Goal: Information Seeking & Learning: Learn about a topic

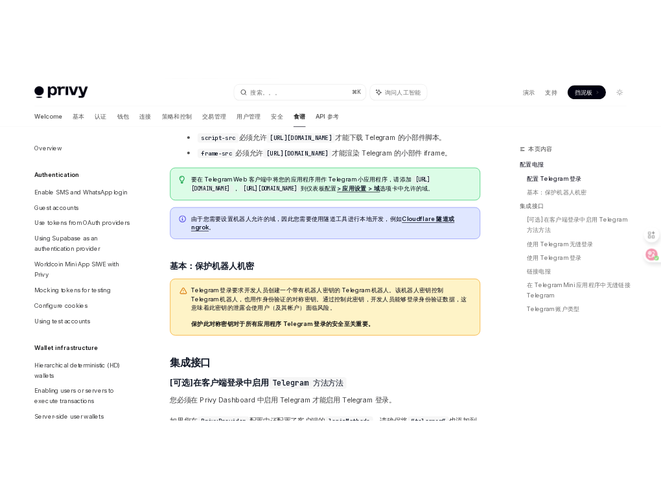
scroll to position [827, 0]
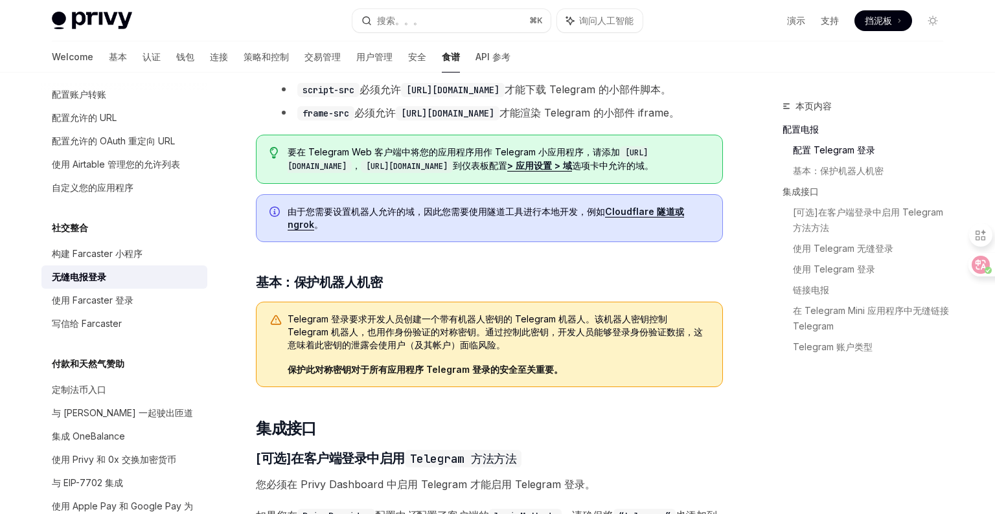
click at [432, 122] on li "frame-src 必须允许 [URL][DOMAIN_NAME] 才能渲染 Telegram 的小部件 iframe。" at bounding box center [500, 113] width 446 height 18
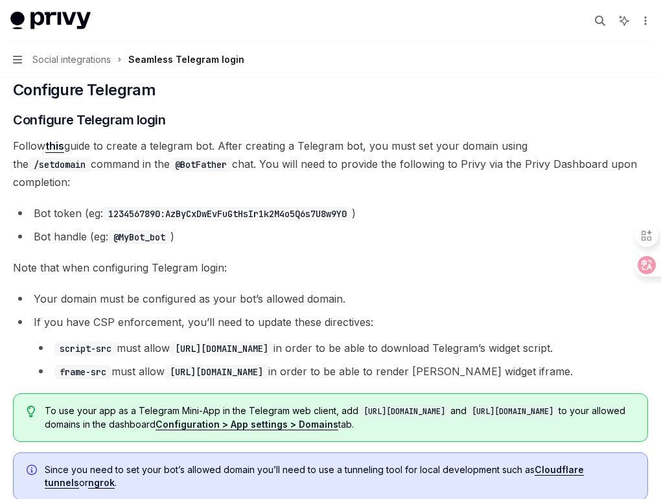
scroll to position [199, 0]
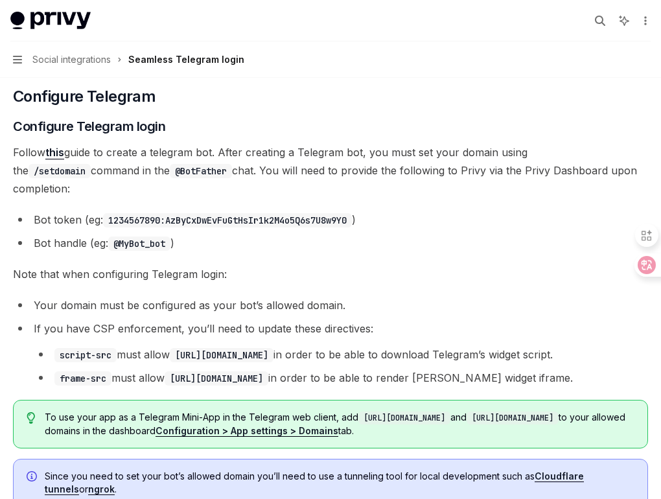
click at [367, 265] on span "Note that when configuring Telegram login:" at bounding box center [330, 274] width 635 height 18
click at [403, 265] on span "Note that when configuring Telegram login:" at bounding box center [330, 274] width 635 height 18
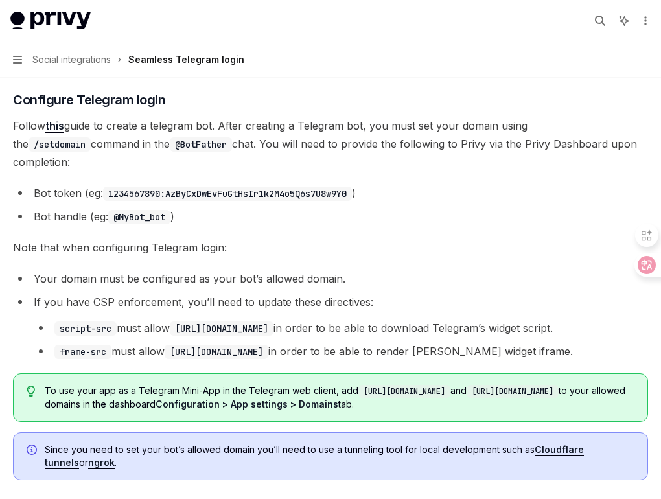
scroll to position [263, 0]
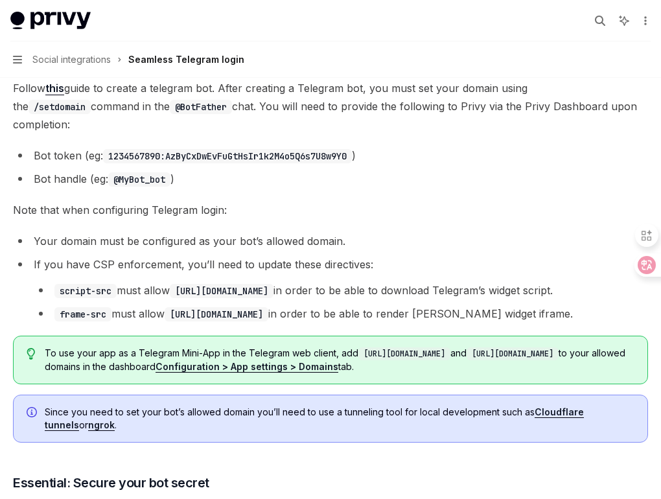
click at [415, 305] on li "frame-src must allow https://oauth.telegram.org in order to be able to render T…" at bounding box center [341, 314] width 614 height 18
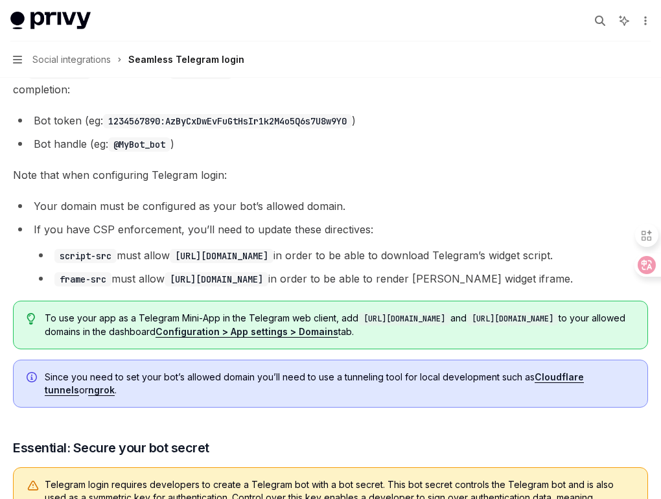
scroll to position [462, 0]
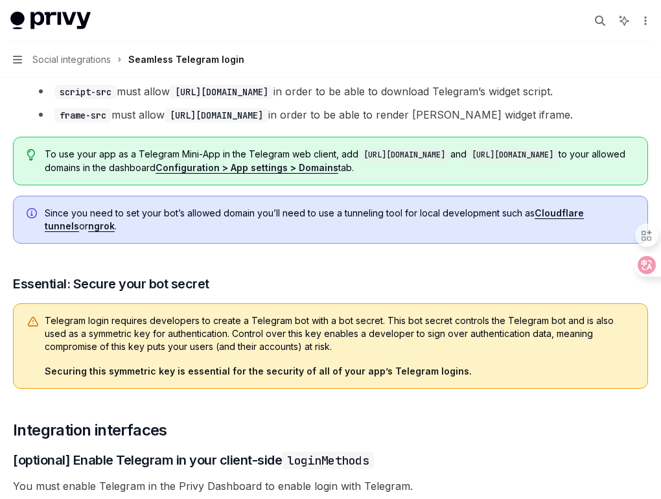
click at [395, 303] on div "Telegram login requires developers to create a Telegram bot with a bot secret. …" at bounding box center [330, 346] width 635 height 86
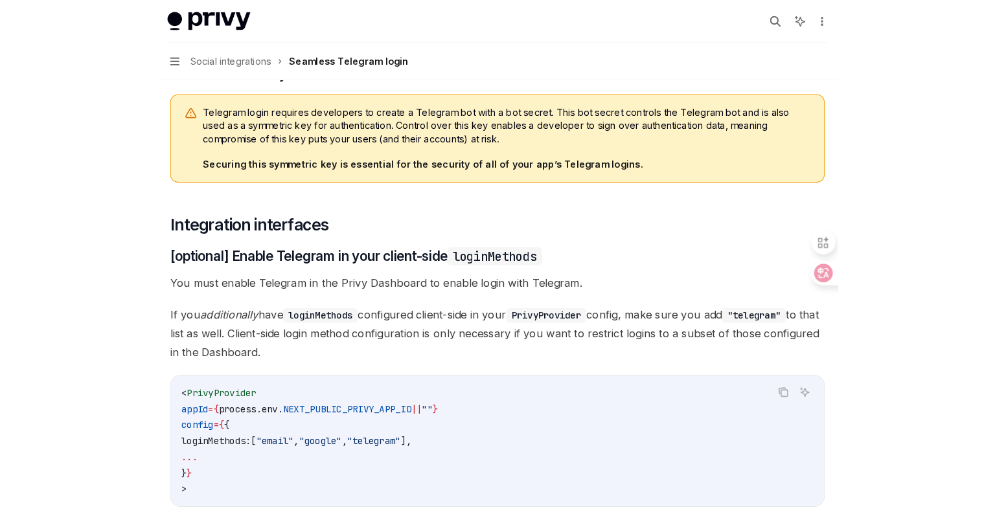
scroll to position [972, 0]
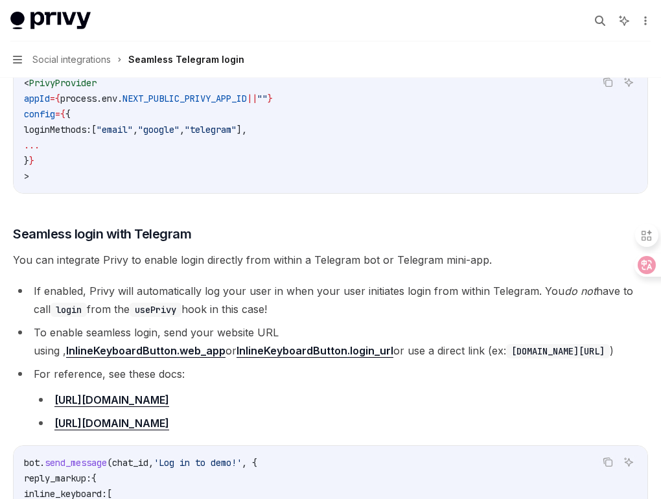
click at [354, 302] on ul "If enabled, Privy will automatically log your user in when your user initiates …" at bounding box center [330, 357] width 635 height 150
click at [328, 249] on div "Privy enables developers to quickly integrate Login with Telegram into their ap…" at bounding box center [330, 397] width 635 height 2401
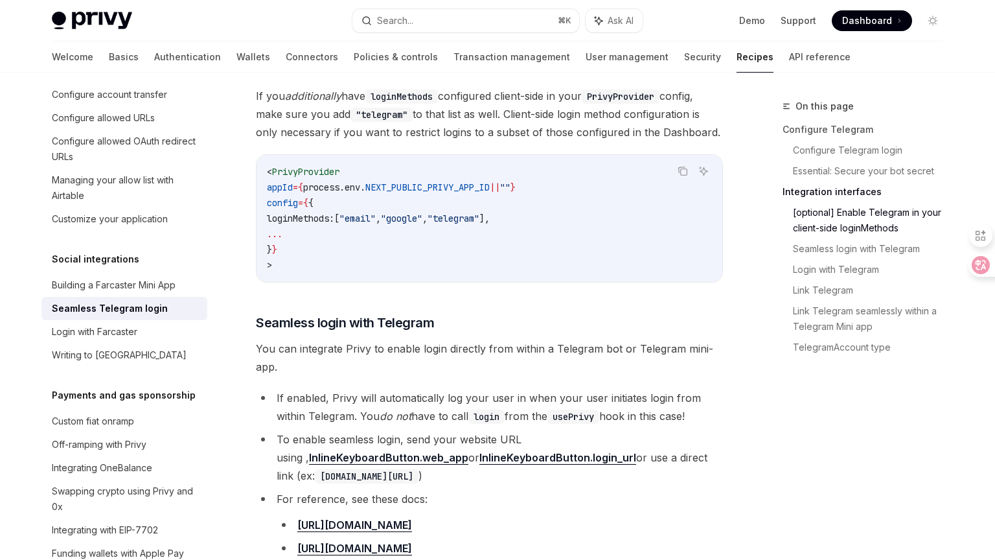
type textarea "*"
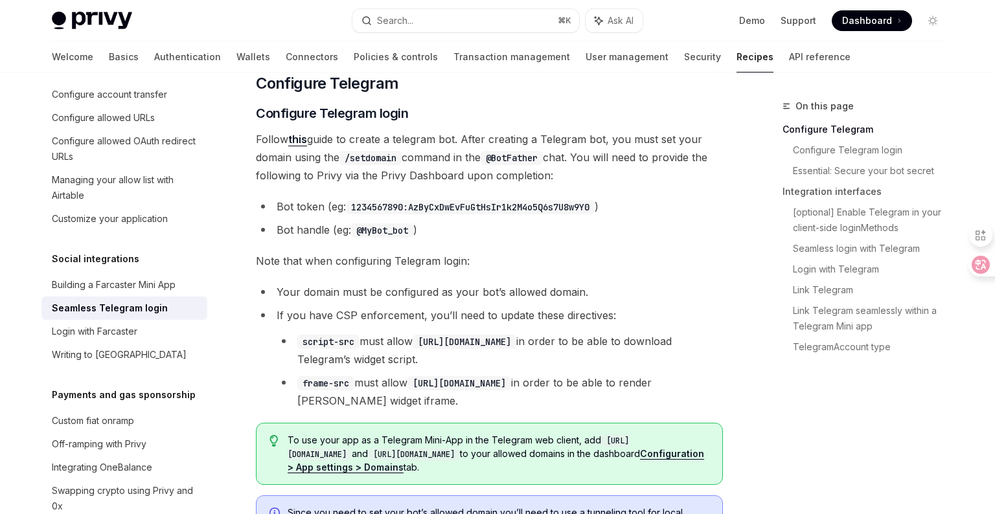
scroll to position [0, 0]
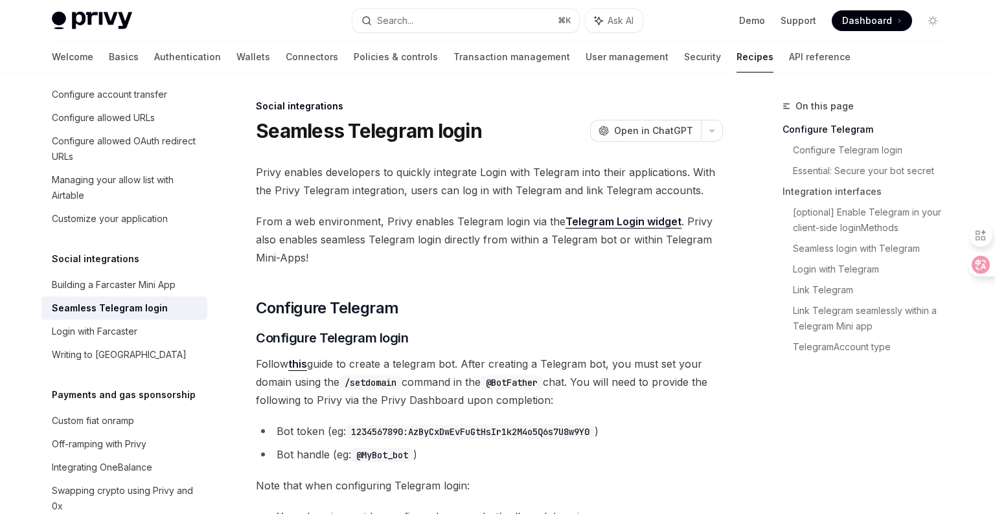
click at [430, 255] on span "From a web environment, Privy enables Telegram login via the Telegram Login wid…" at bounding box center [489, 240] width 467 height 54
click at [448, 229] on span "From a web environment, Privy enables Telegram login via the Telegram Login wid…" at bounding box center [489, 240] width 467 height 54
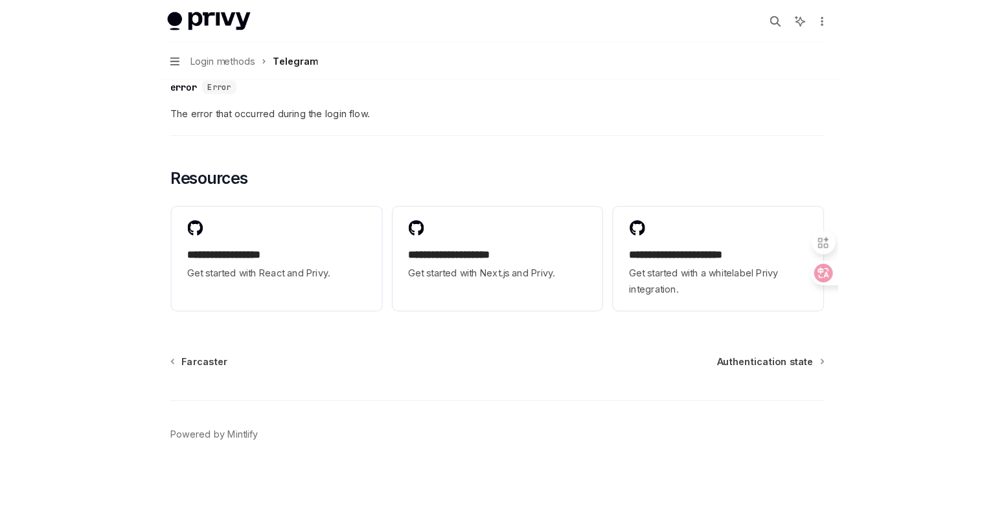
scroll to position [2030, 0]
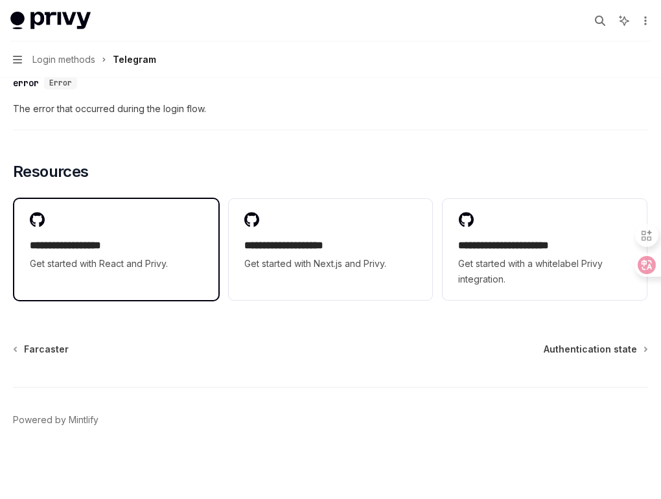
type textarea "*"
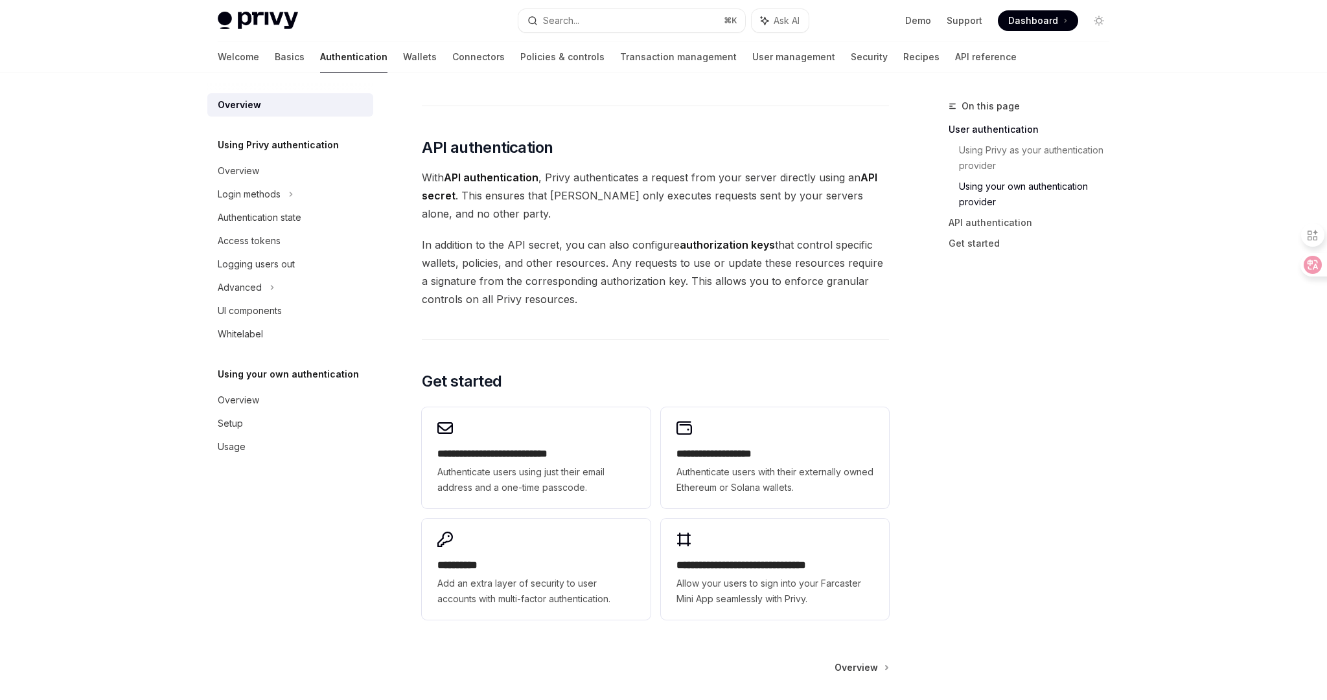
scroll to position [809, 0]
click at [457, 187] on span "With API authentication , Privy authenticates a request from your server direct…" at bounding box center [655, 195] width 467 height 54
click at [275, 62] on link "Basics" at bounding box center [290, 56] width 30 height 31
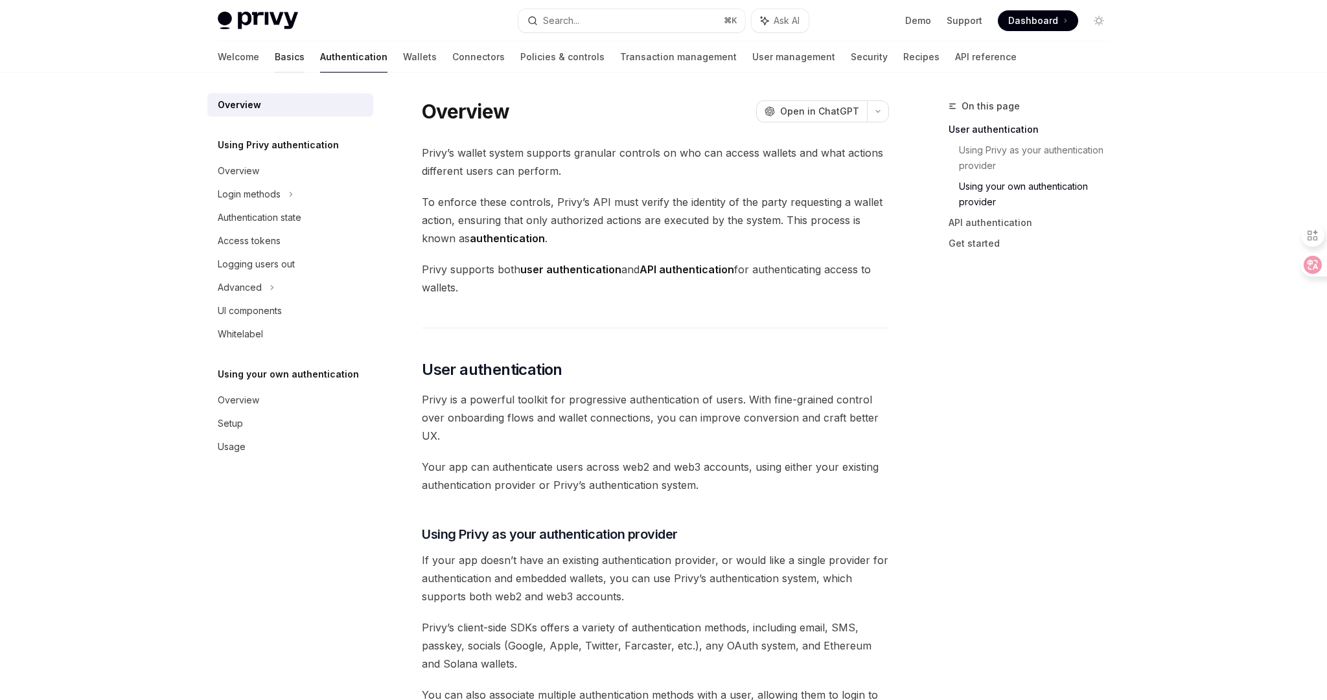
type textarea "*"
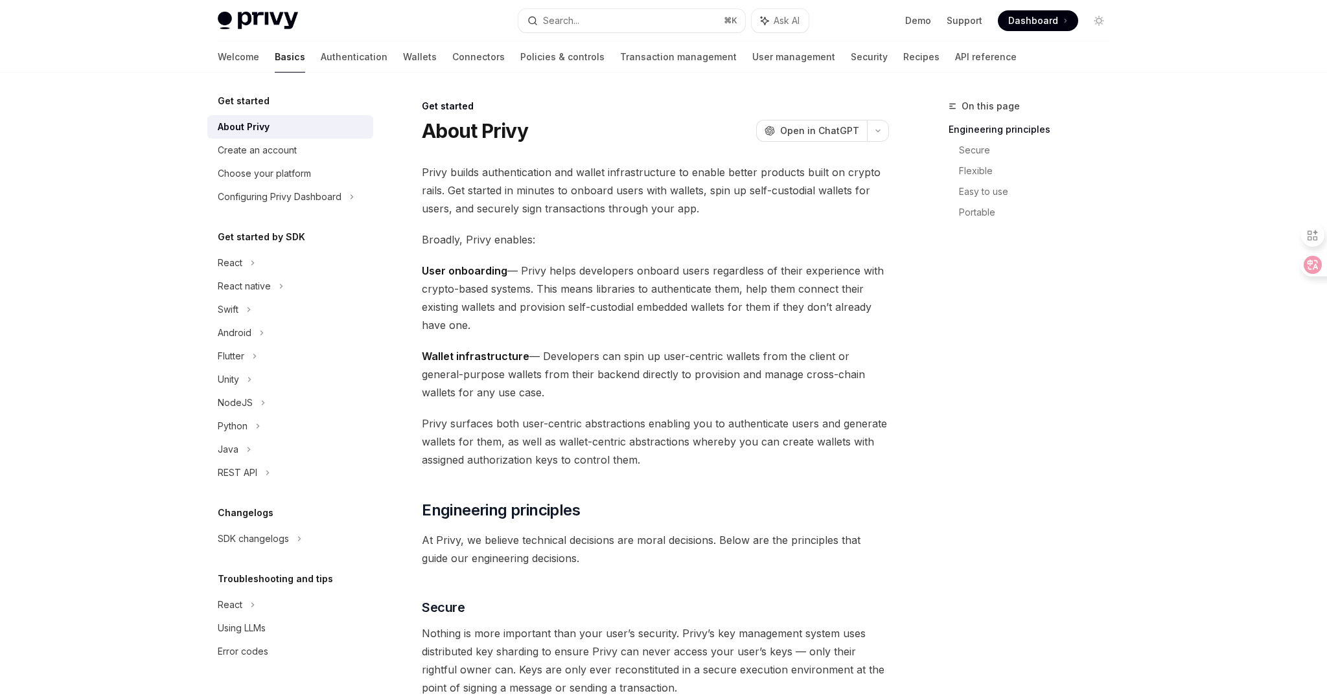
click at [679, 209] on span "Privy builds authentication and wallet infrastructure to enable better products…" at bounding box center [655, 190] width 467 height 54
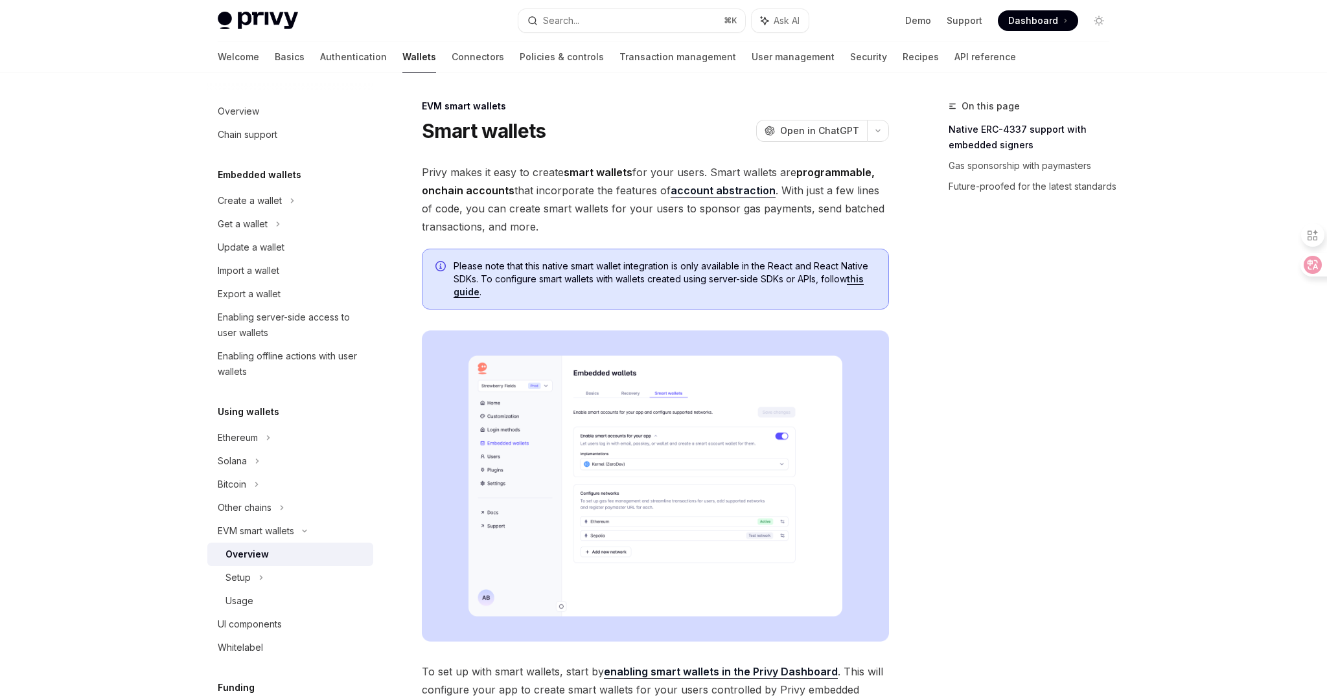
click at [527, 225] on span "Privy makes it easy to create smart wallets for your users. Smart wallets are p…" at bounding box center [655, 199] width 467 height 73
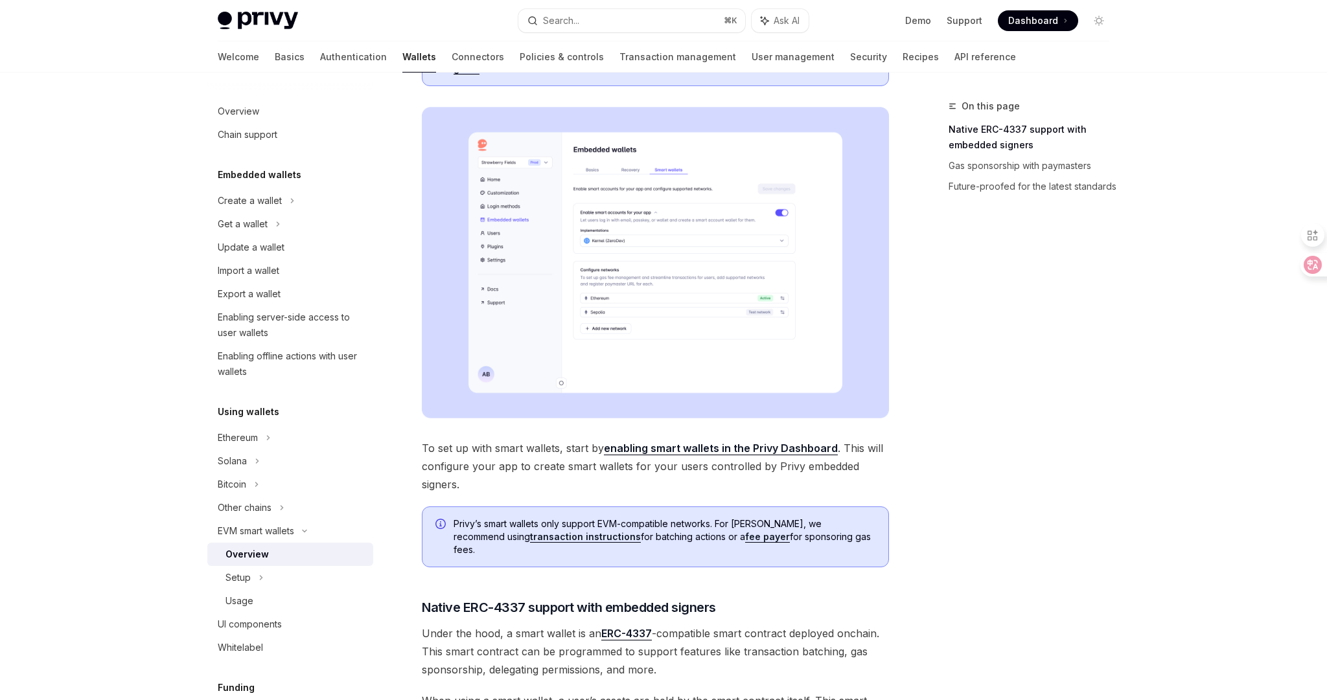
scroll to position [148, 0]
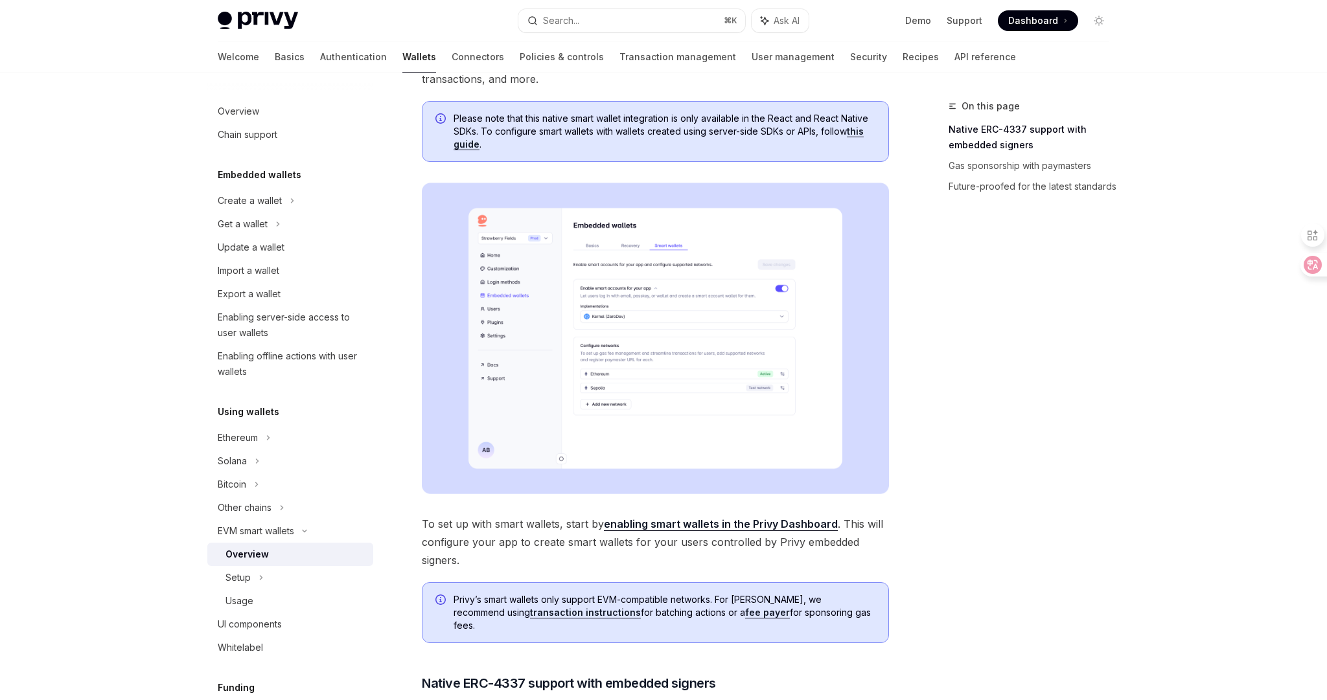
click at [949, 354] on div "On this page Native ERC-4337 support with embedded signers Gas sponsorship with…" at bounding box center [1021, 399] width 197 height 602
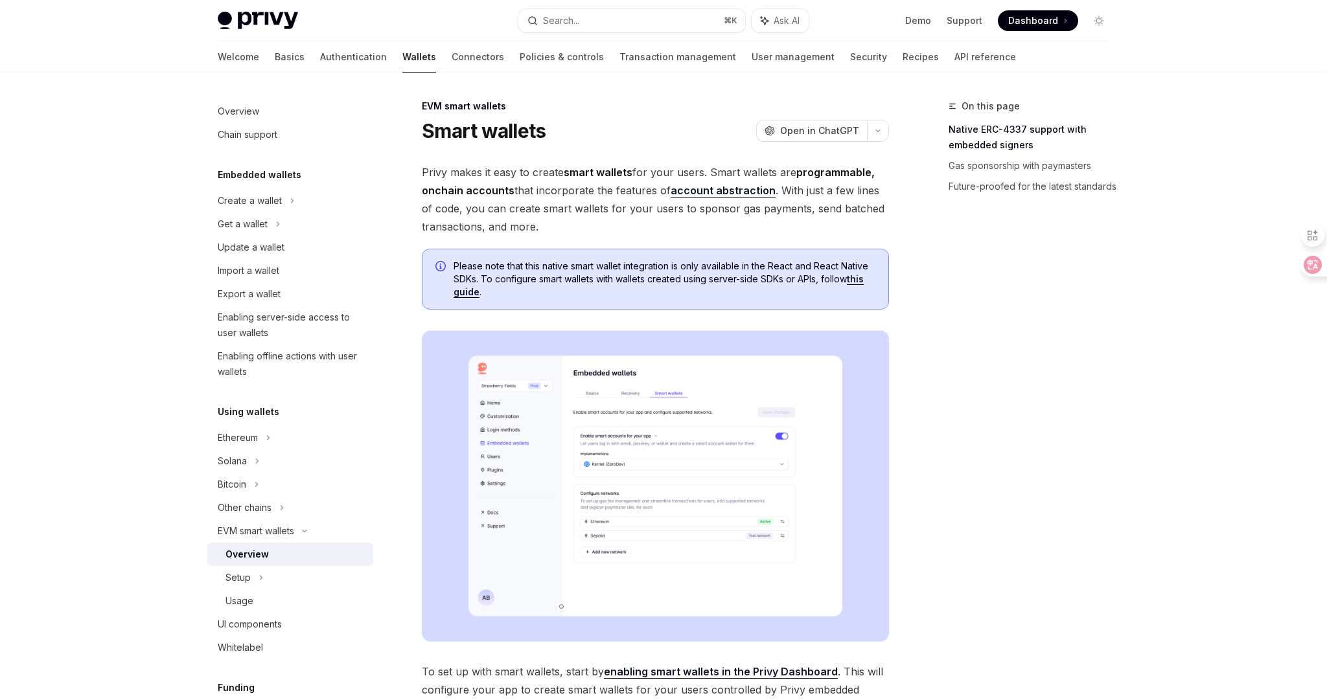
click at [765, 235] on span "Privy makes it easy to create smart wallets for your users. Smart wallets are p…" at bounding box center [655, 199] width 467 height 73
drag, startPoint x: 649, startPoint y: 283, endPoint x: 715, endPoint y: 282, distance: 66.7
click at [706, 282] on span "Please note that this native smart wallet integration is only available in the …" at bounding box center [665, 279] width 422 height 39
click at [717, 282] on span "Please note that this native smart wallet integration is only available in the …" at bounding box center [665, 279] width 422 height 39
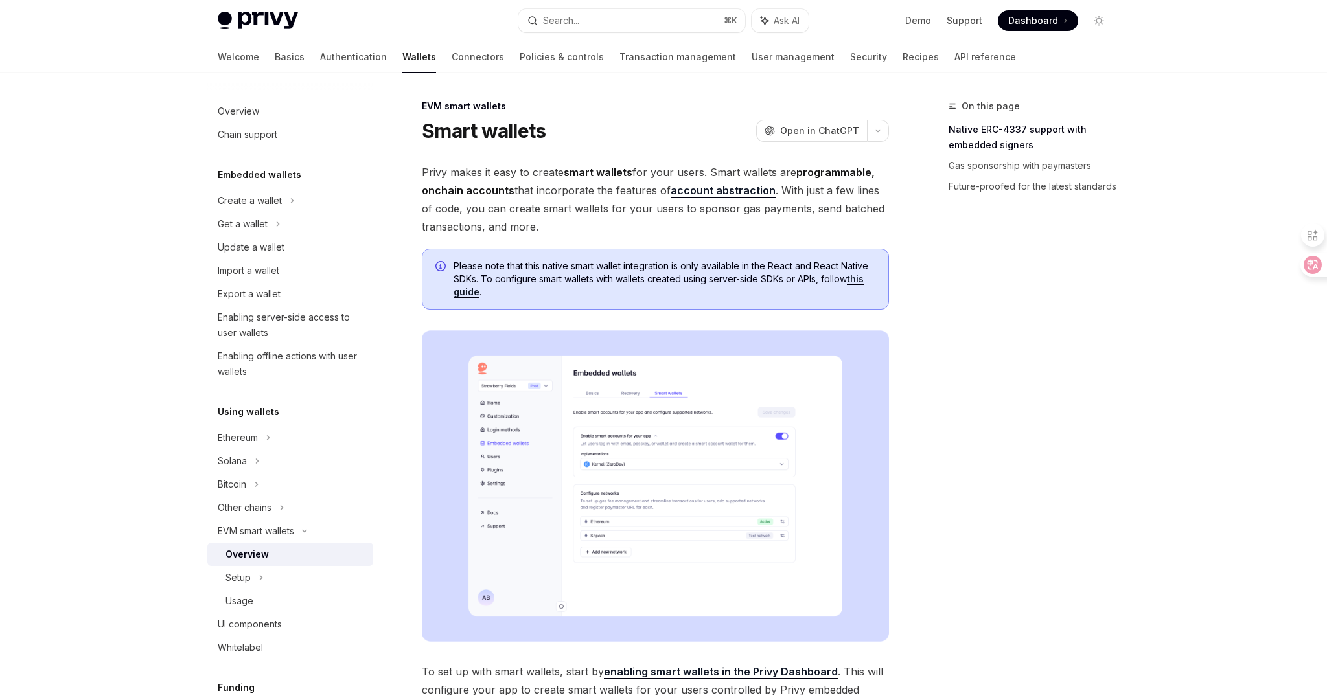
click at [471, 293] on link "this guide" at bounding box center [659, 285] width 410 height 25
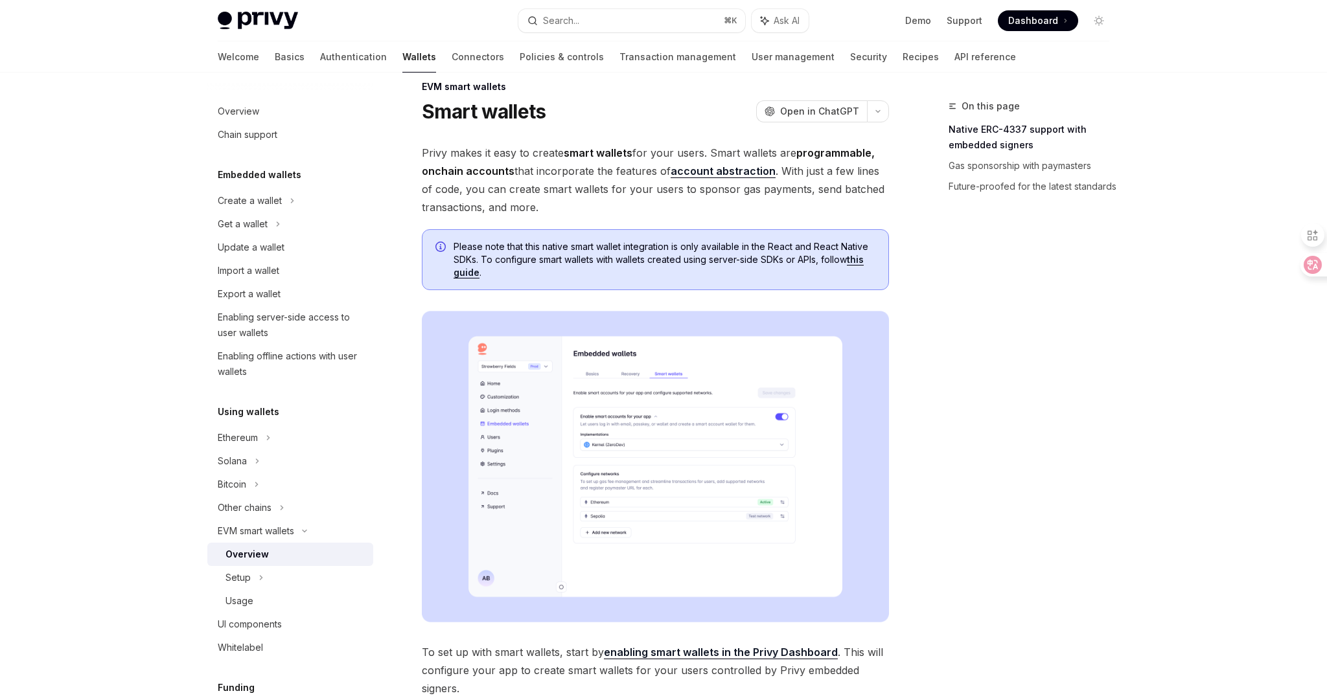
scroll to position [270, 0]
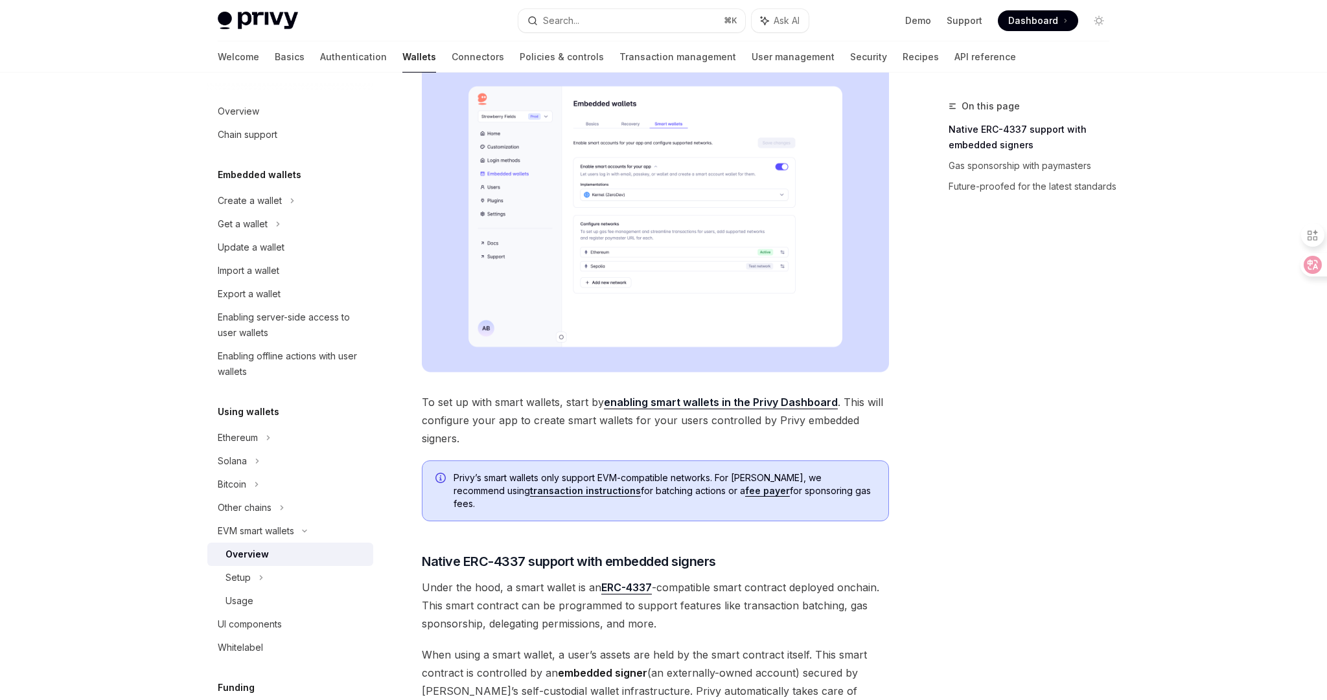
click at [783, 433] on span "To set up with smart wallets, start by enabling smart wallets in the Privy Dash…" at bounding box center [655, 420] width 467 height 54
click at [761, 400] on link "enabling smart wallets in the Privy Dashboard" at bounding box center [721, 403] width 234 height 14
click at [890, 440] on div "EVM smart wallets Smart wallets OpenAI Open in ChatGPT OpenAI Open in ChatGPT P…" at bounding box center [533, 563] width 715 height 1469
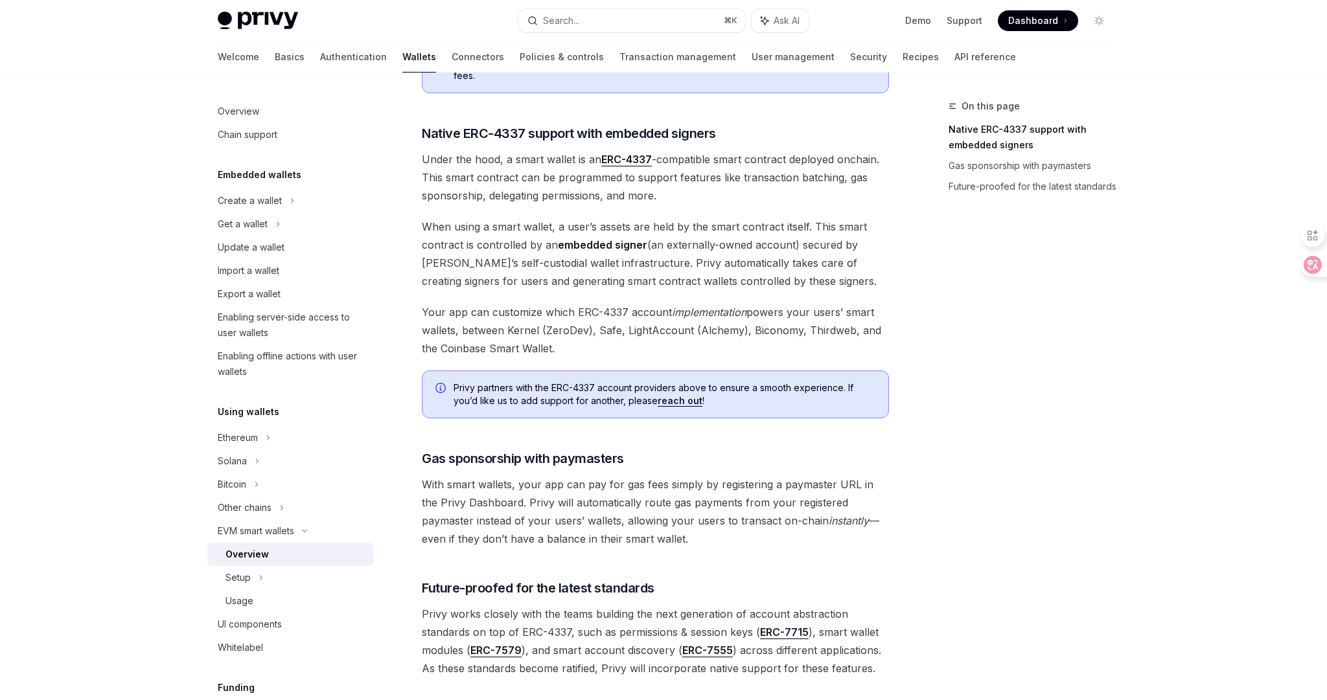
scroll to position [853, 0]
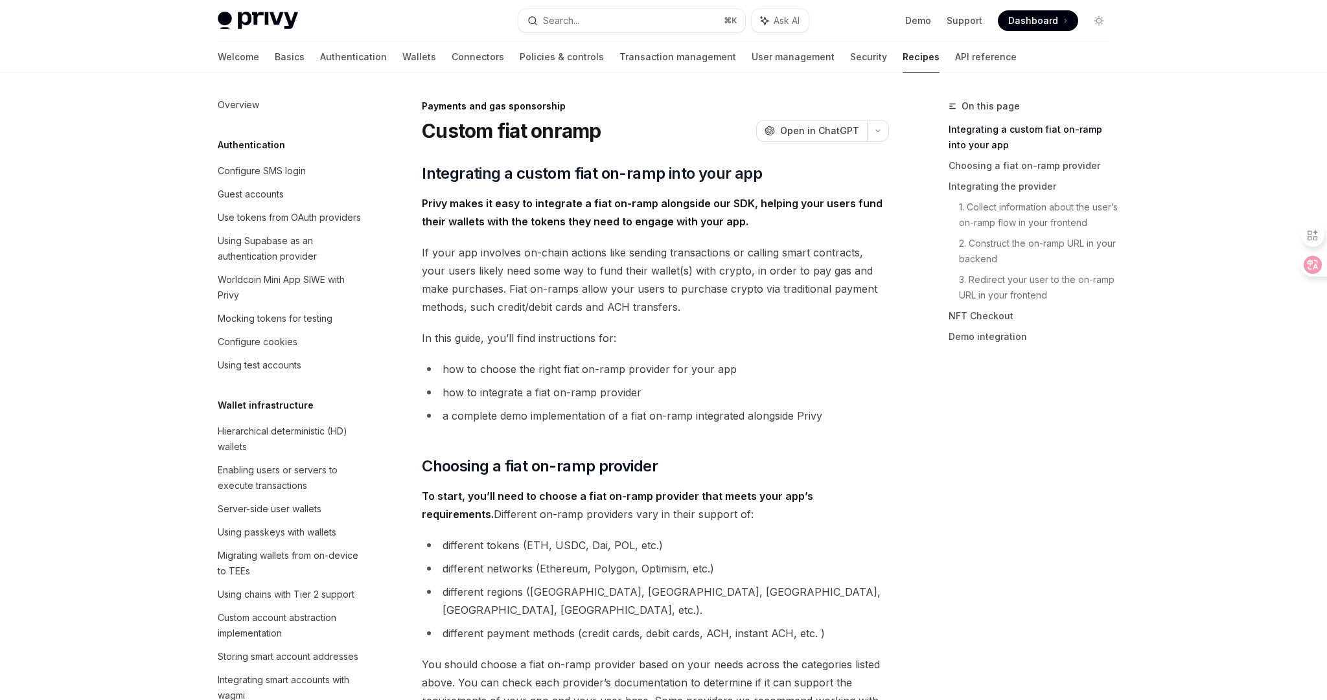
scroll to position [449, 0]
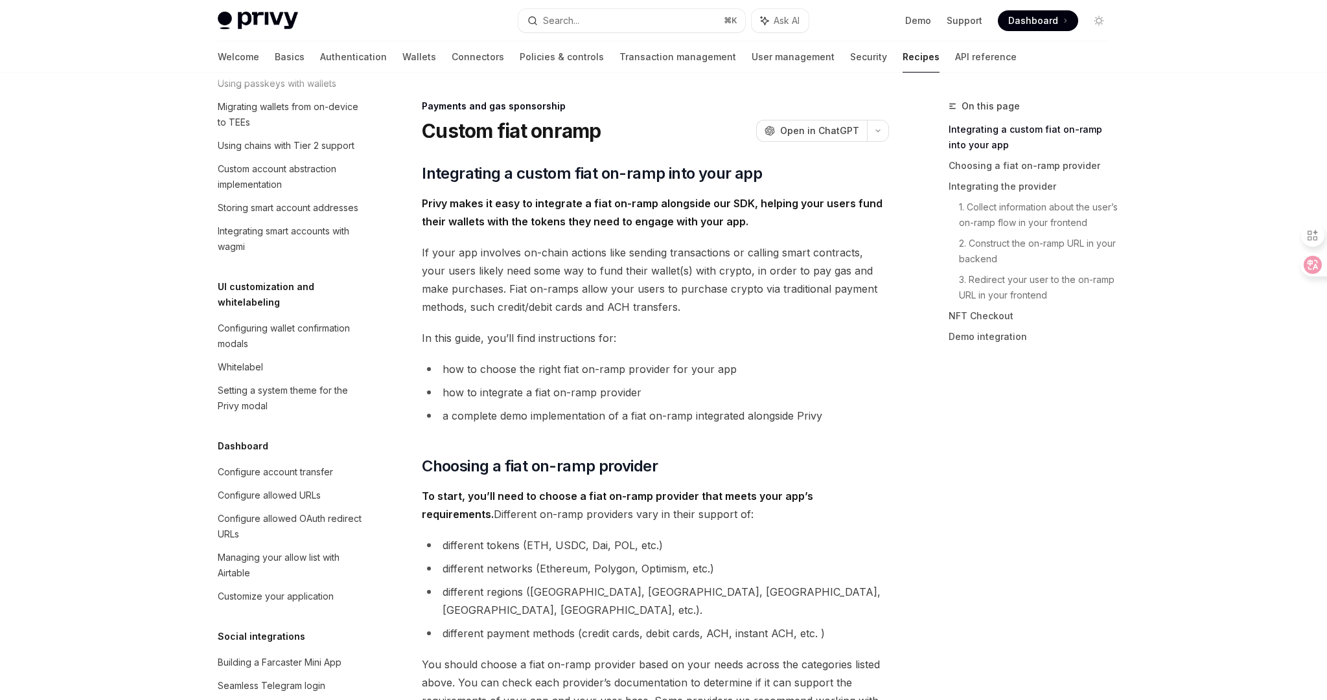
click at [723, 261] on span "If your app involves on-chain actions like sending transactions or calling smar…" at bounding box center [655, 280] width 467 height 73
click at [712, 422] on li "a complete demo implementation of a fiat on-ramp integrated alongside Privy" at bounding box center [655, 416] width 467 height 18
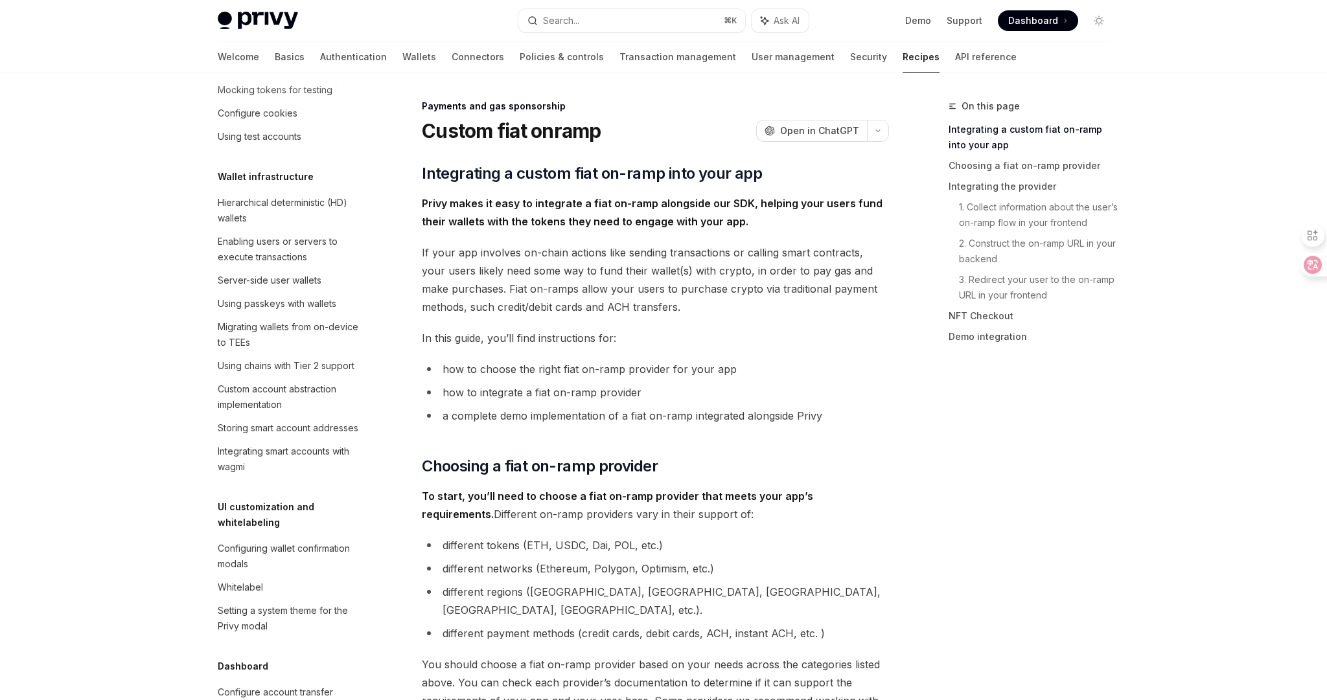
scroll to position [177, 0]
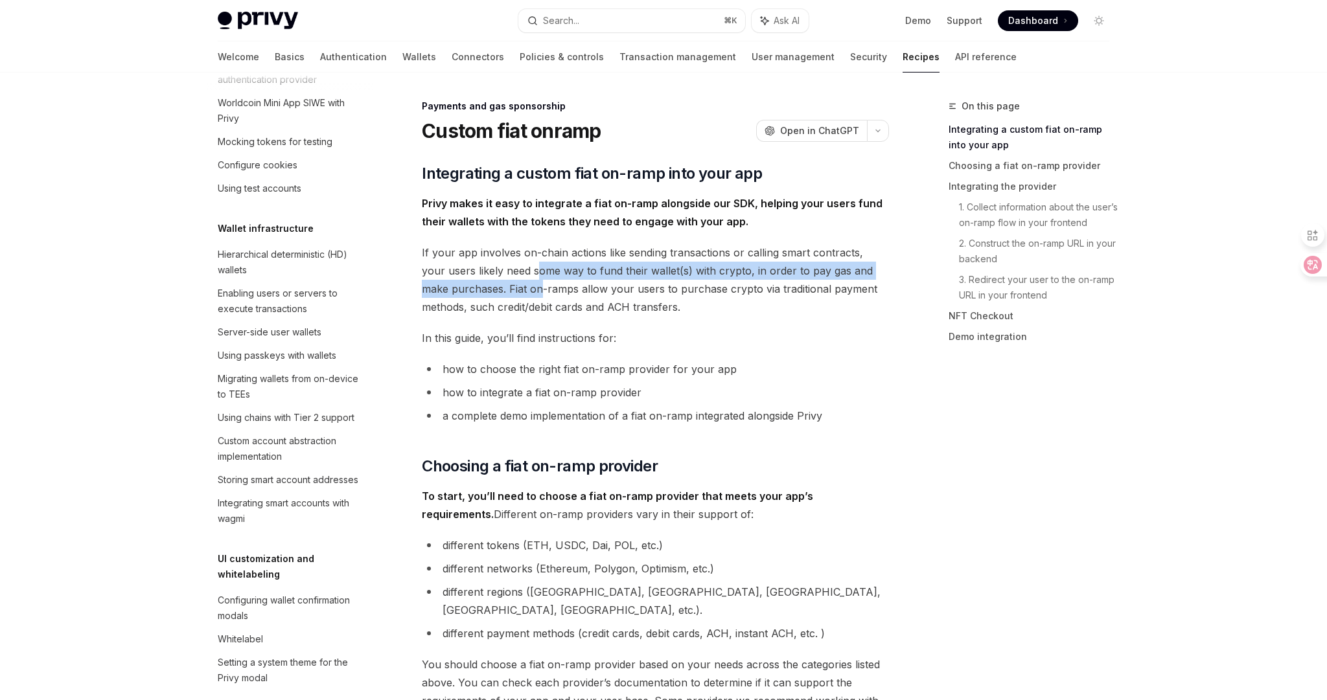
click at [512, 279] on span "If your app involves on-chain actions like sending transactions or calling smar…" at bounding box center [655, 280] width 467 height 73
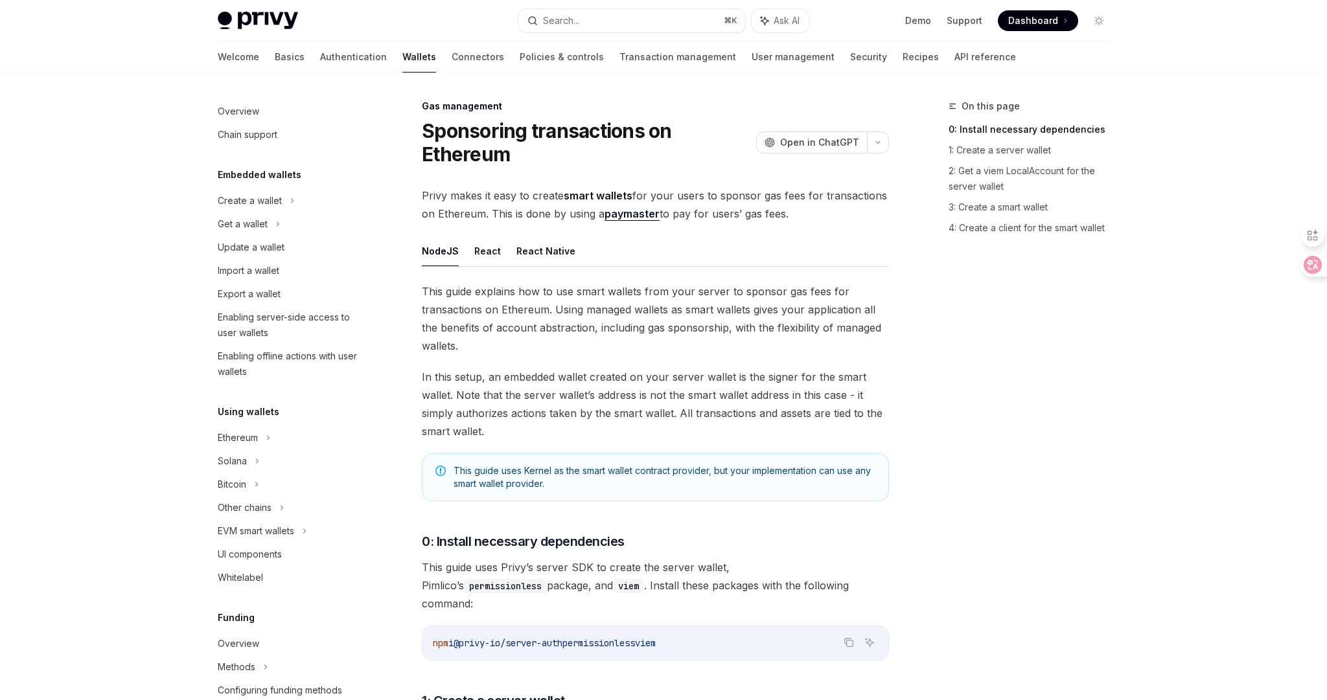
type textarea "*"
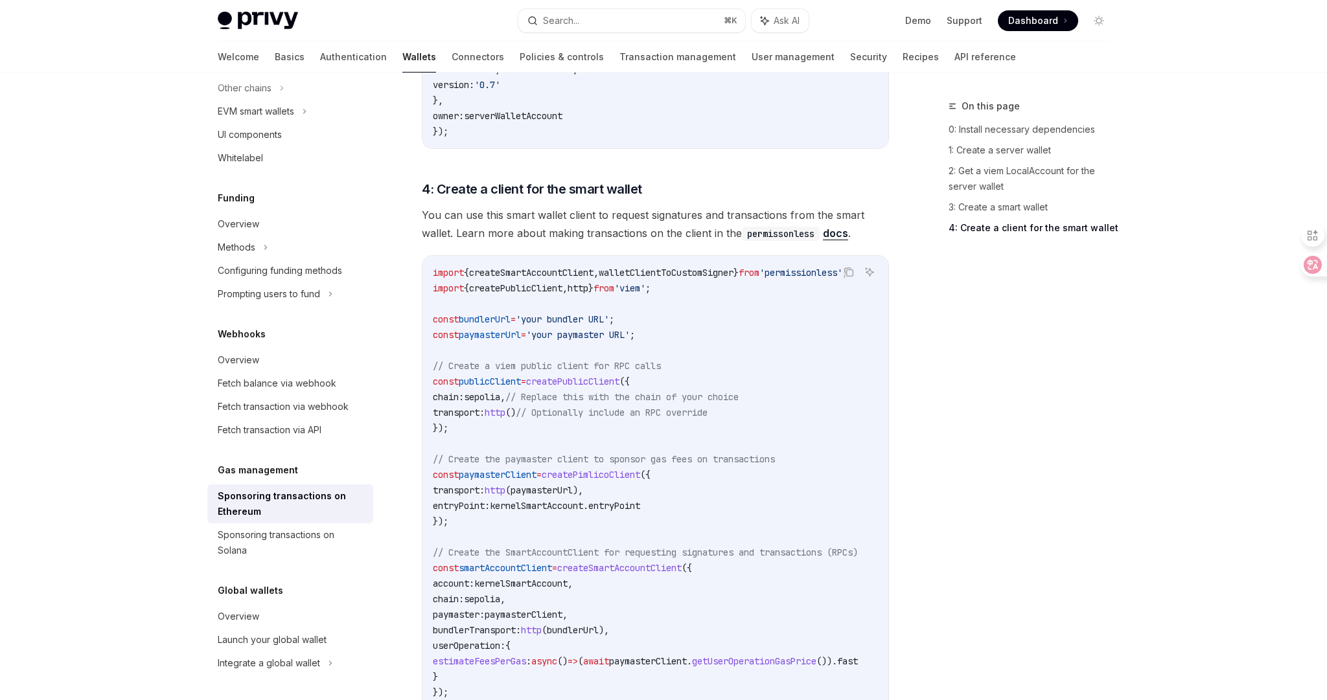
scroll to position [1563, 0]
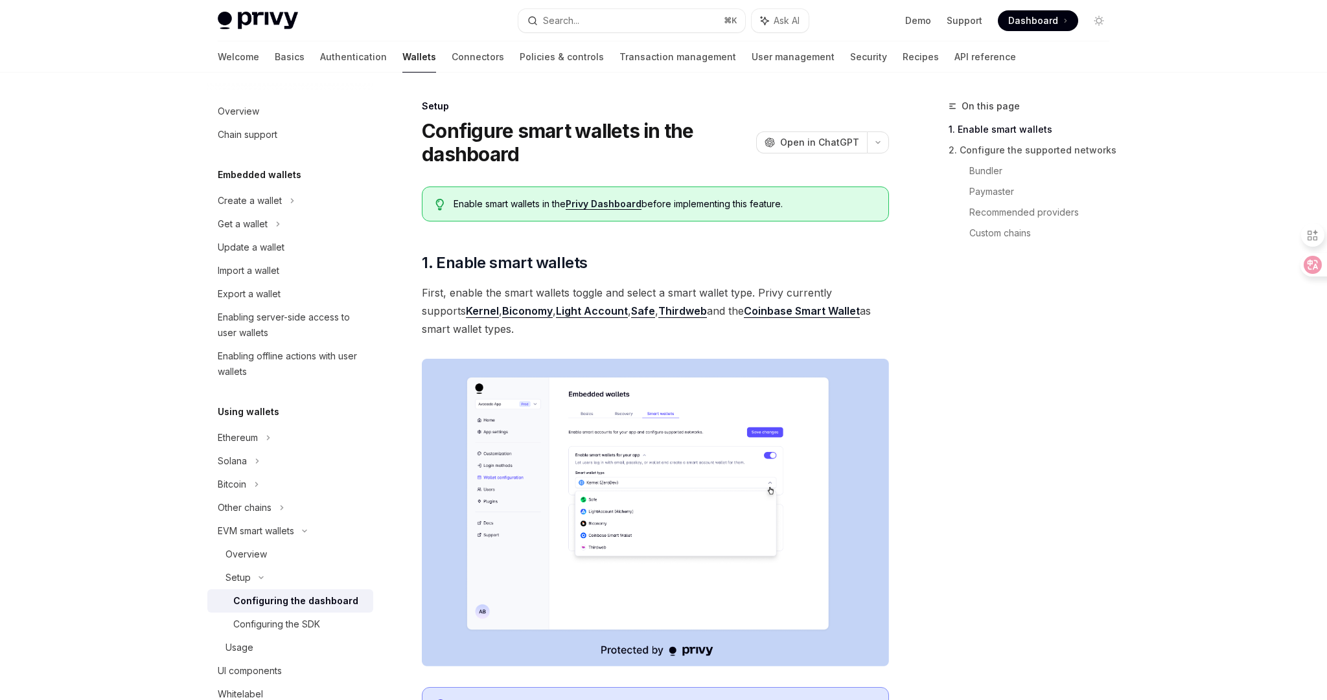
click at [933, 439] on div "On this page 1. Enable smart wallets 2. Configure the supported networks Bundle…" at bounding box center [1021, 399] width 197 height 602
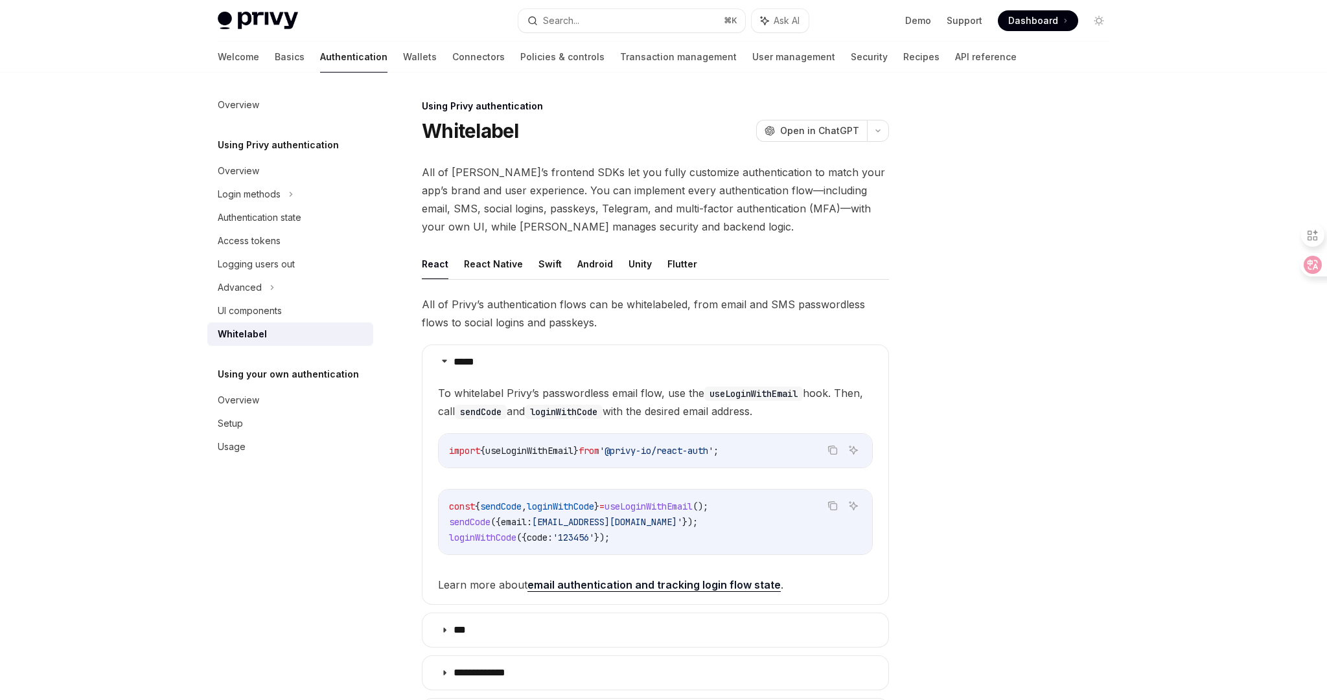
scroll to position [349, 0]
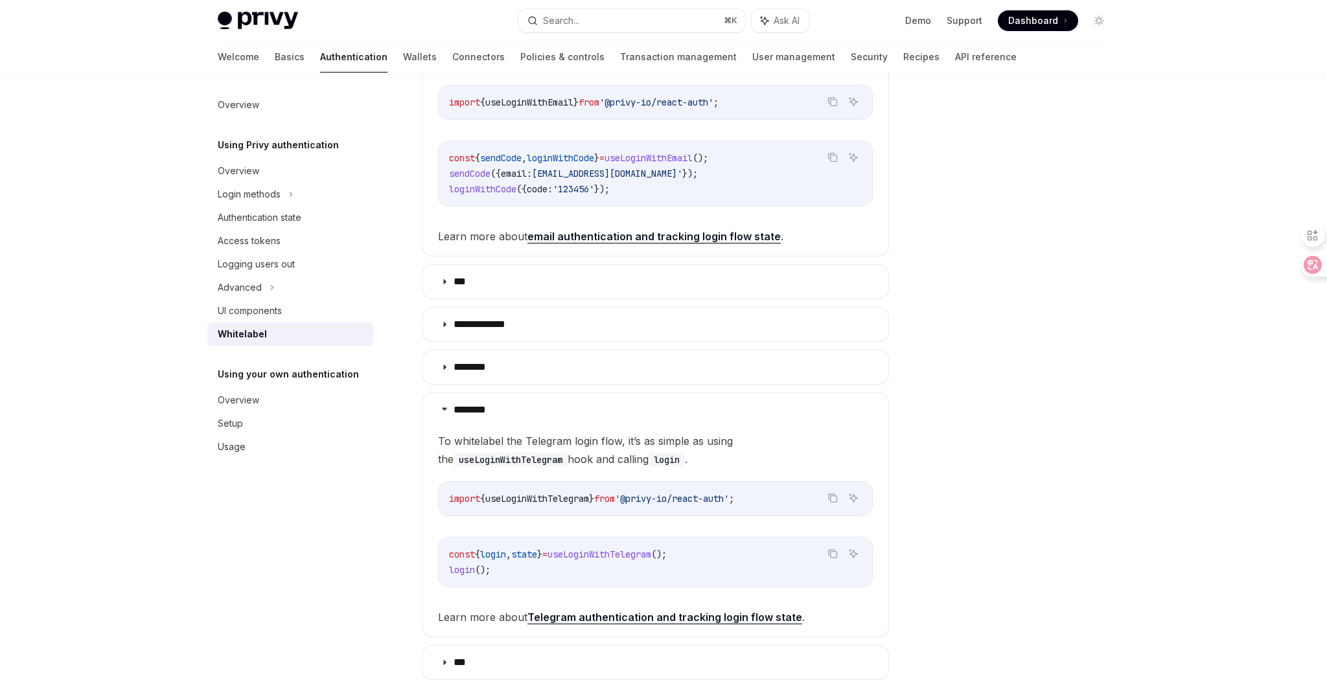
click at [912, 215] on div "Using Privy authentication Whitelabel OpenAI Open in ChatGPT OpenAI Open in Cha…" at bounding box center [663, 302] width 912 height 1156
click at [912, 211] on div "Using Privy authentication Whitelabel OpenAI Open in ChatGPT OpenAI Open in Cha…" at bounding box center [663, 302] width 912 height 1156
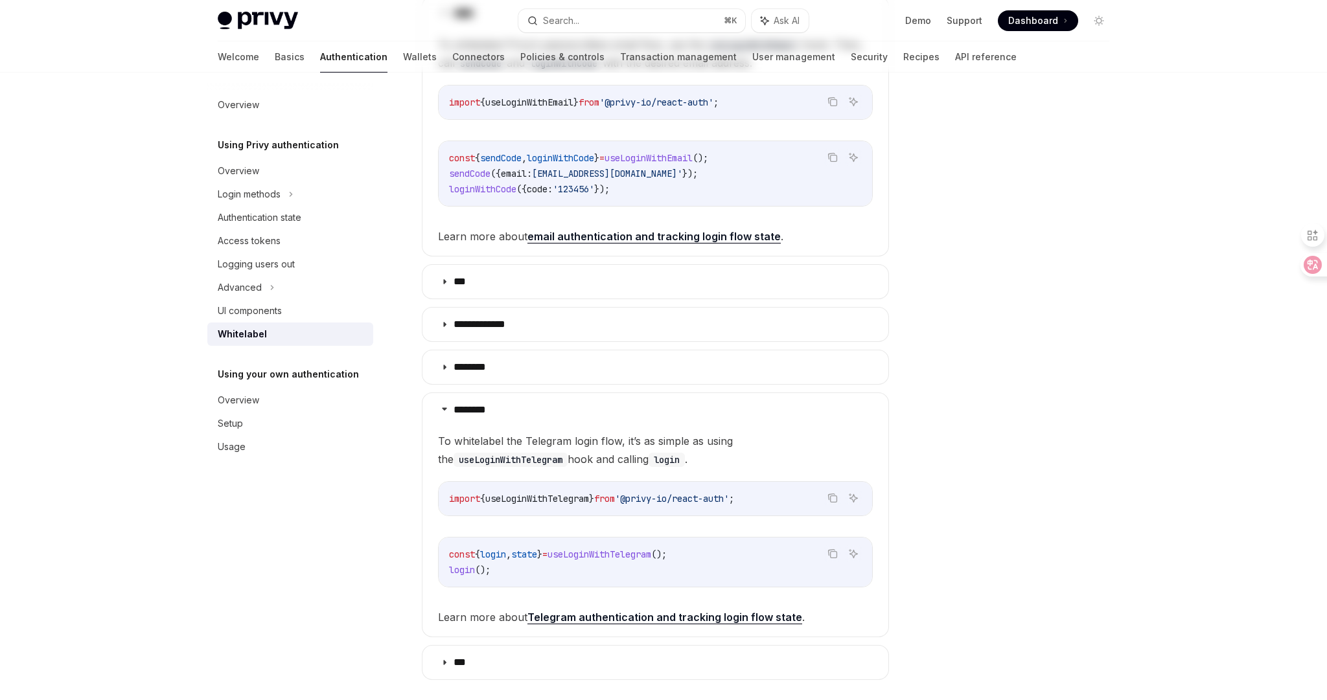
scroll to position [0, 0]
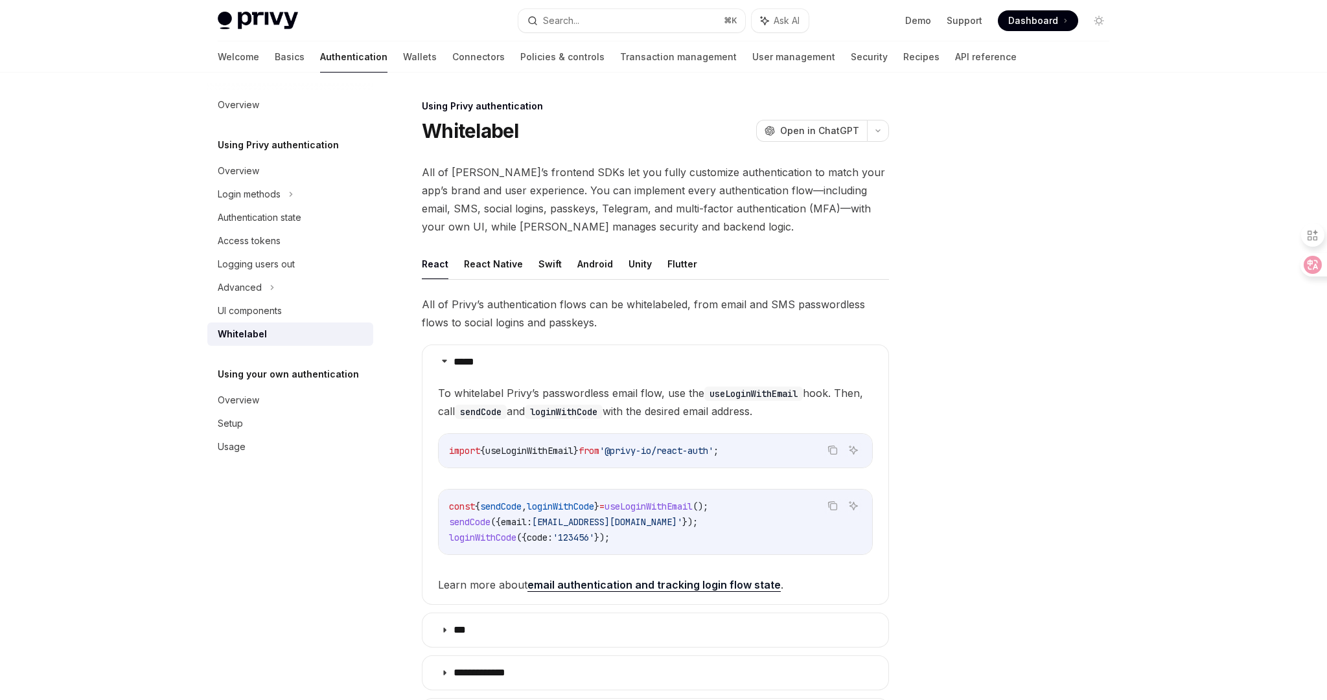
click at [1009, 209] on div at bounding box center [1021, 399] width 197 height 602
click at [909, 217] on div "Using Privy authentication Whitelabel OpenAI Open in ChatGPT OpenAI Open in Cha…" at bounding box center [663, 651] width 912 height 1156
